Goal: Find specific page/section: Find specific page/section

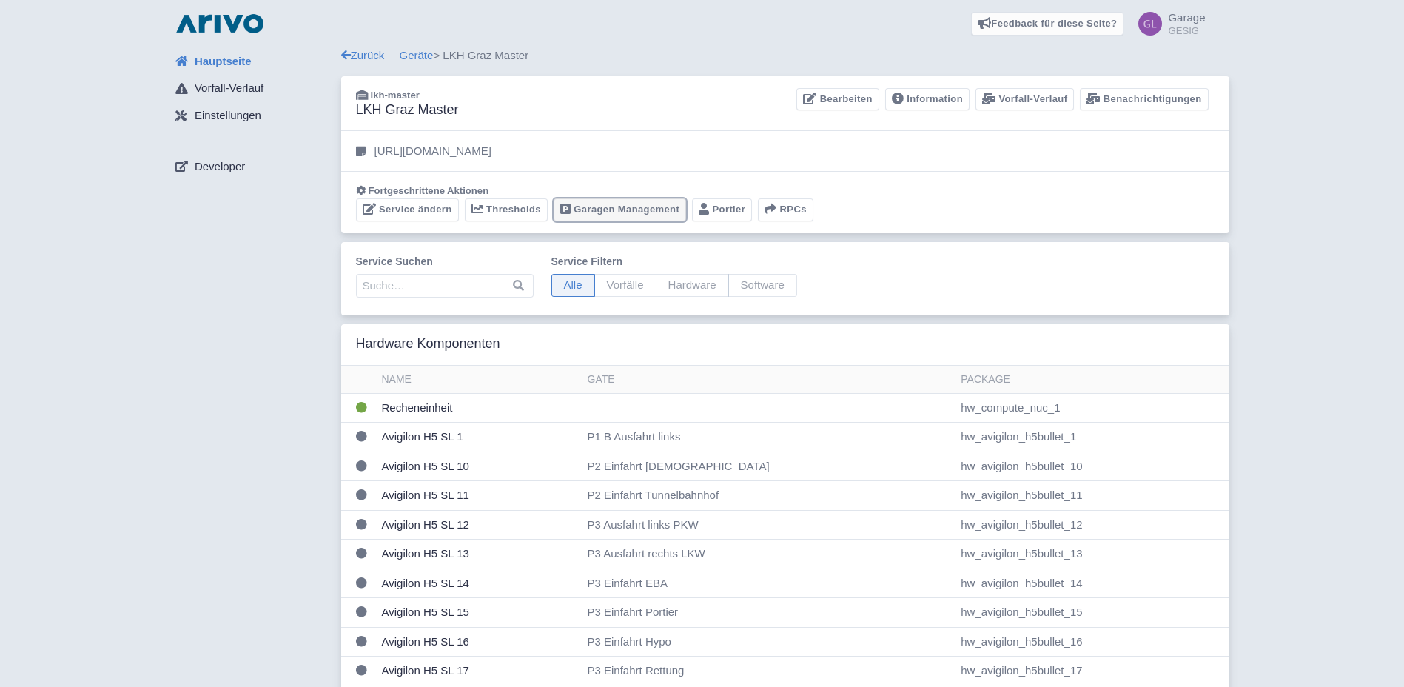
click at [597, 209] on link "Garagen Management" at bounding box center [620, 209] width 133 height 23
click at [601, 212] on link "Garagen Management" at bounding box center [620, 209] width 133 height 23
click at [611, 206] on link "Garagen Management" at bounding box center [620, 209] width 133 height 23
